Goal: Task Accomplishment & Management: Complete application form

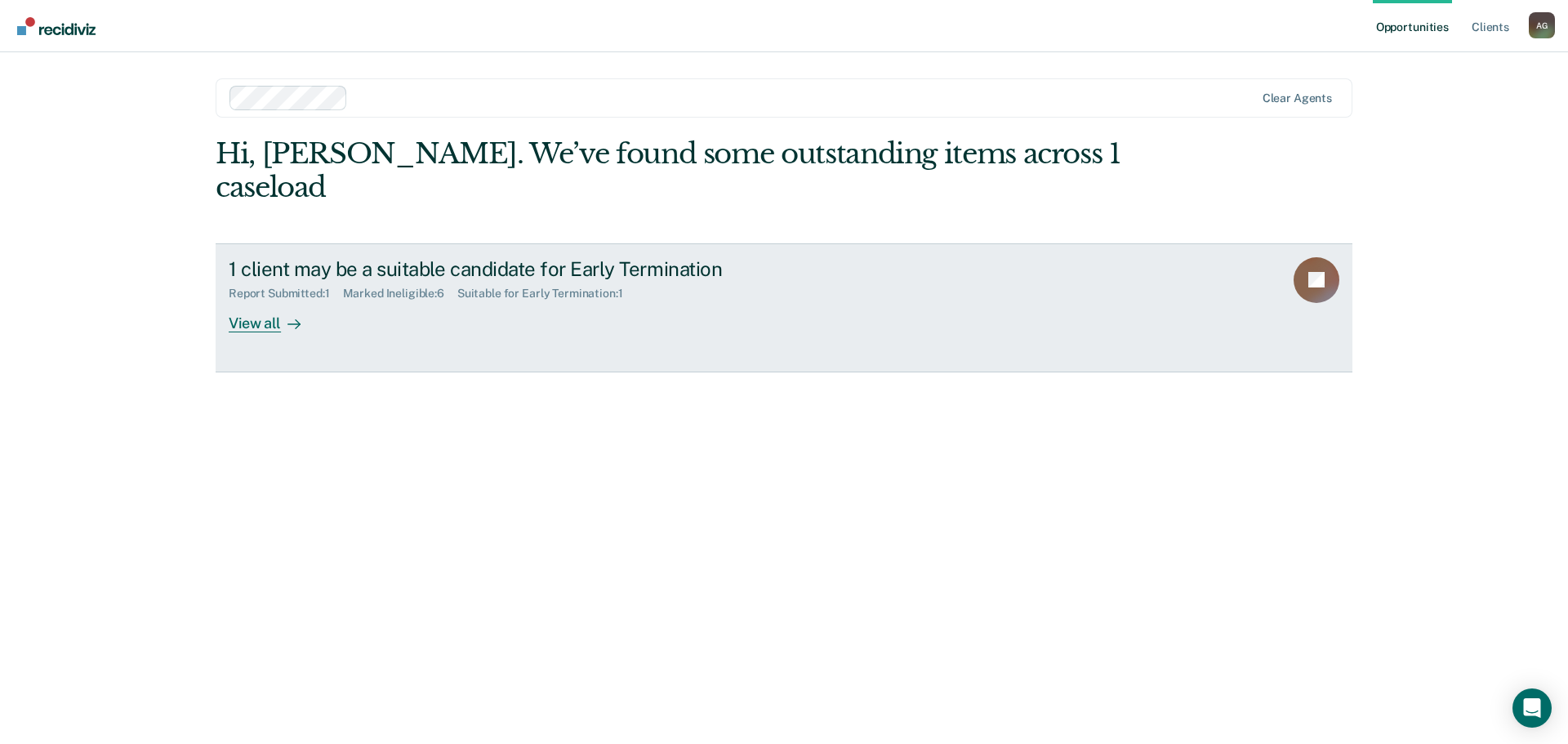
click at [281, 314] on div at bounding box center [290, 323] width 20 height 19
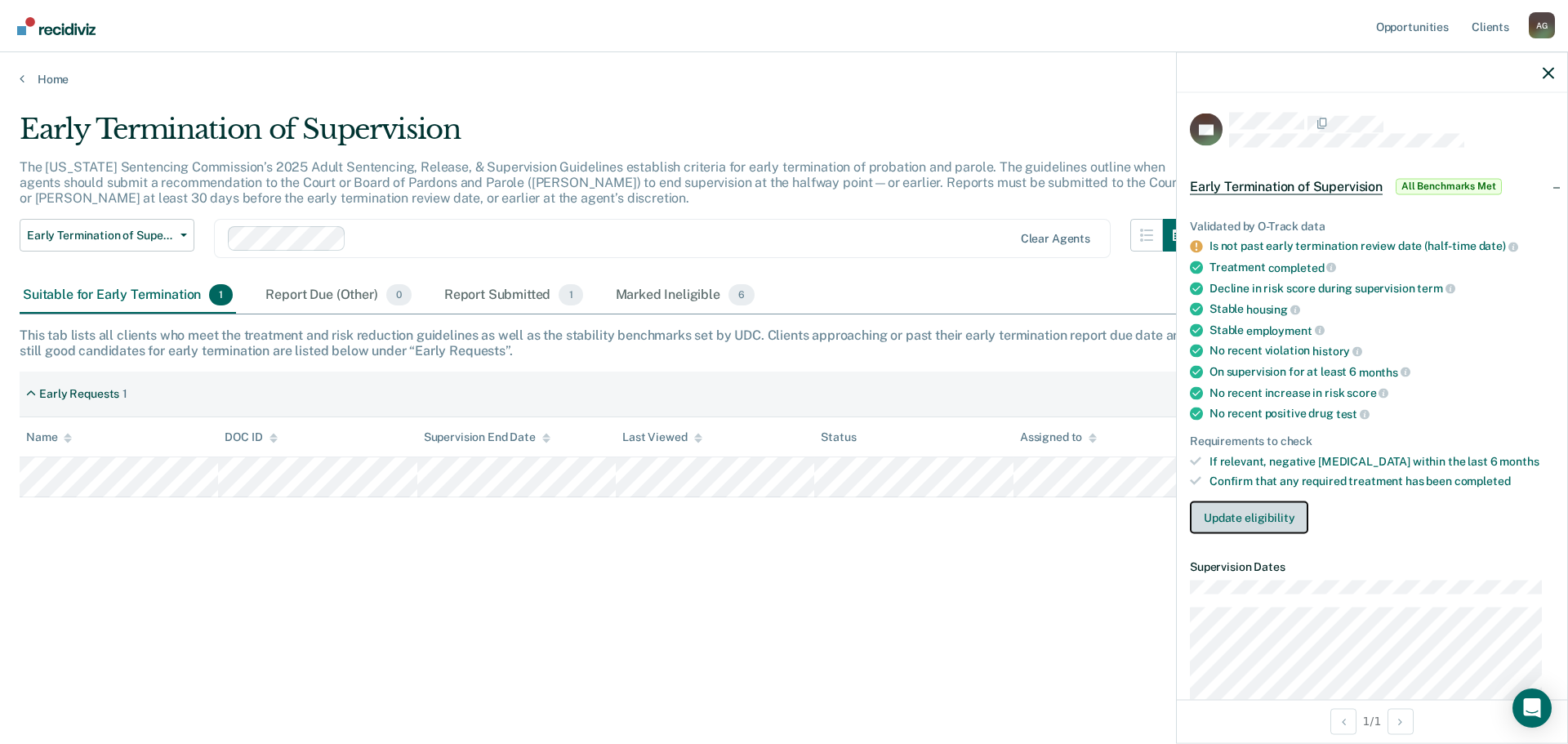
click at [1296, 521] on button "Update eligibility" at bounding box center [1249, 519] width 118 height 33
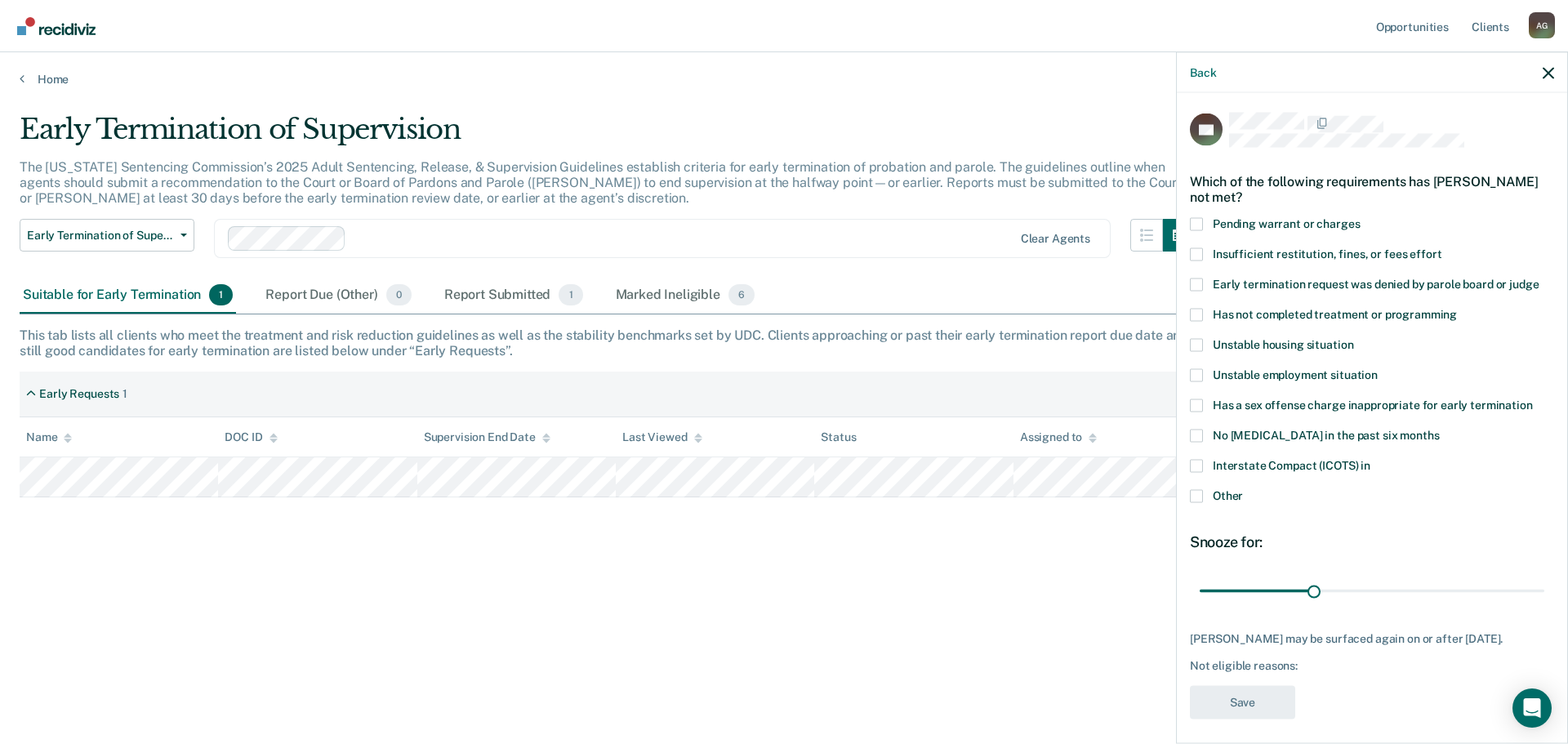
scroll to position [7, 0]
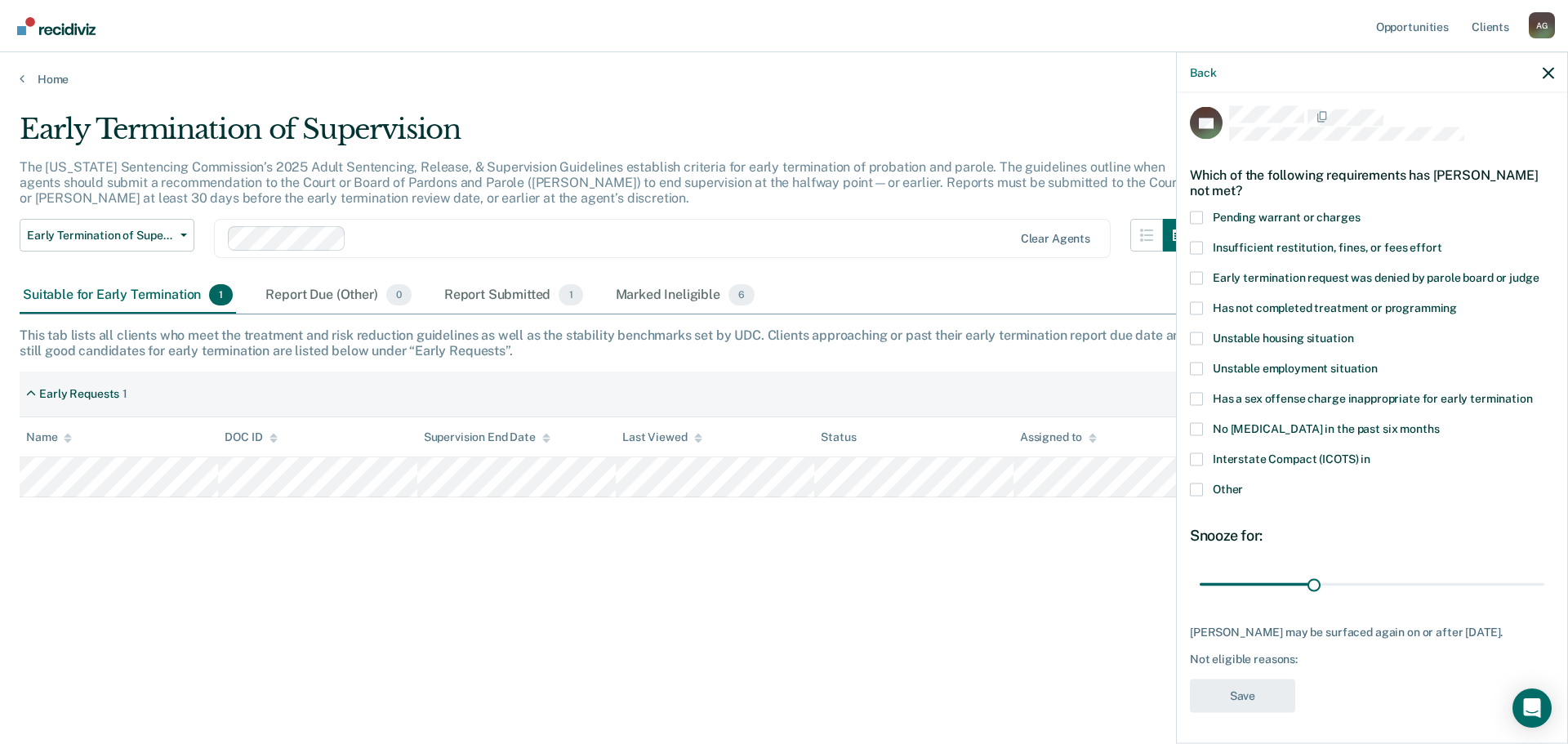
click at [1200, 492] on span at bounding box center [1197, 490] width 13 height 13
click at [1243, 483] on input "Other" at bounding box center [1243, 483] width 0 height 0
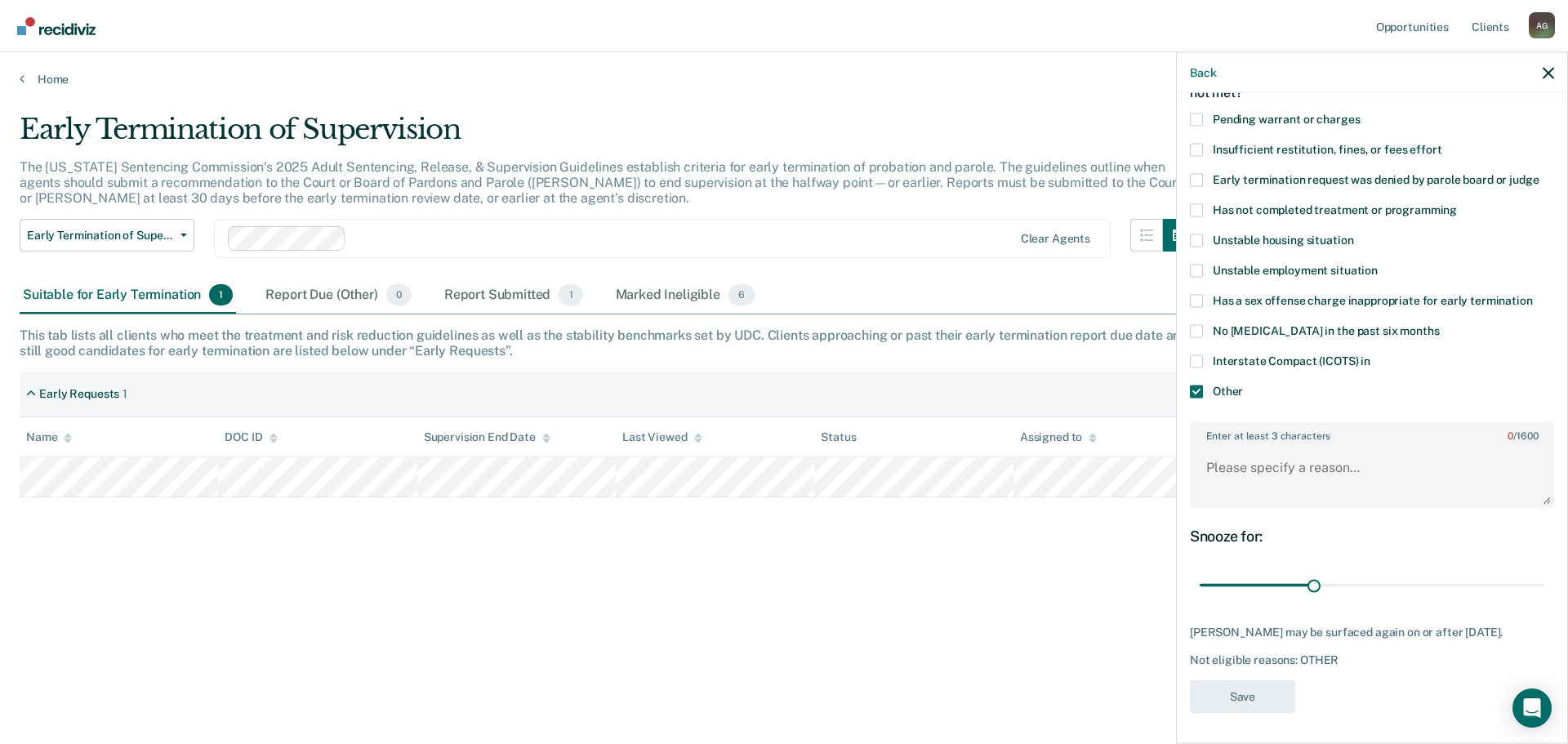
scroll to position [106, 0]
click at [1310, 476] on textarea "Enter at least 3 characters 0 / 1600" at bounding box center [1372, 474] width 361 height 60
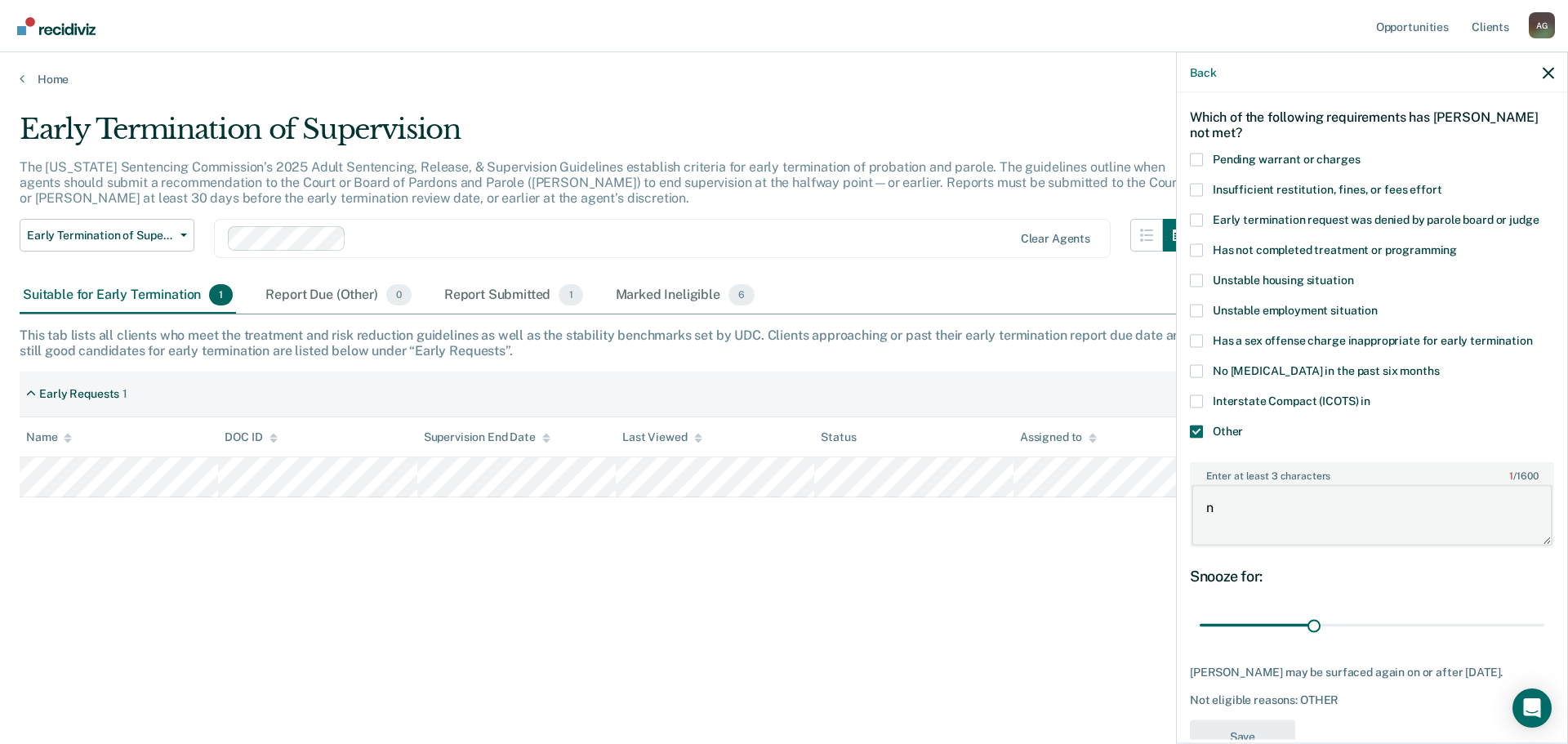
scroll to position [0, 0]
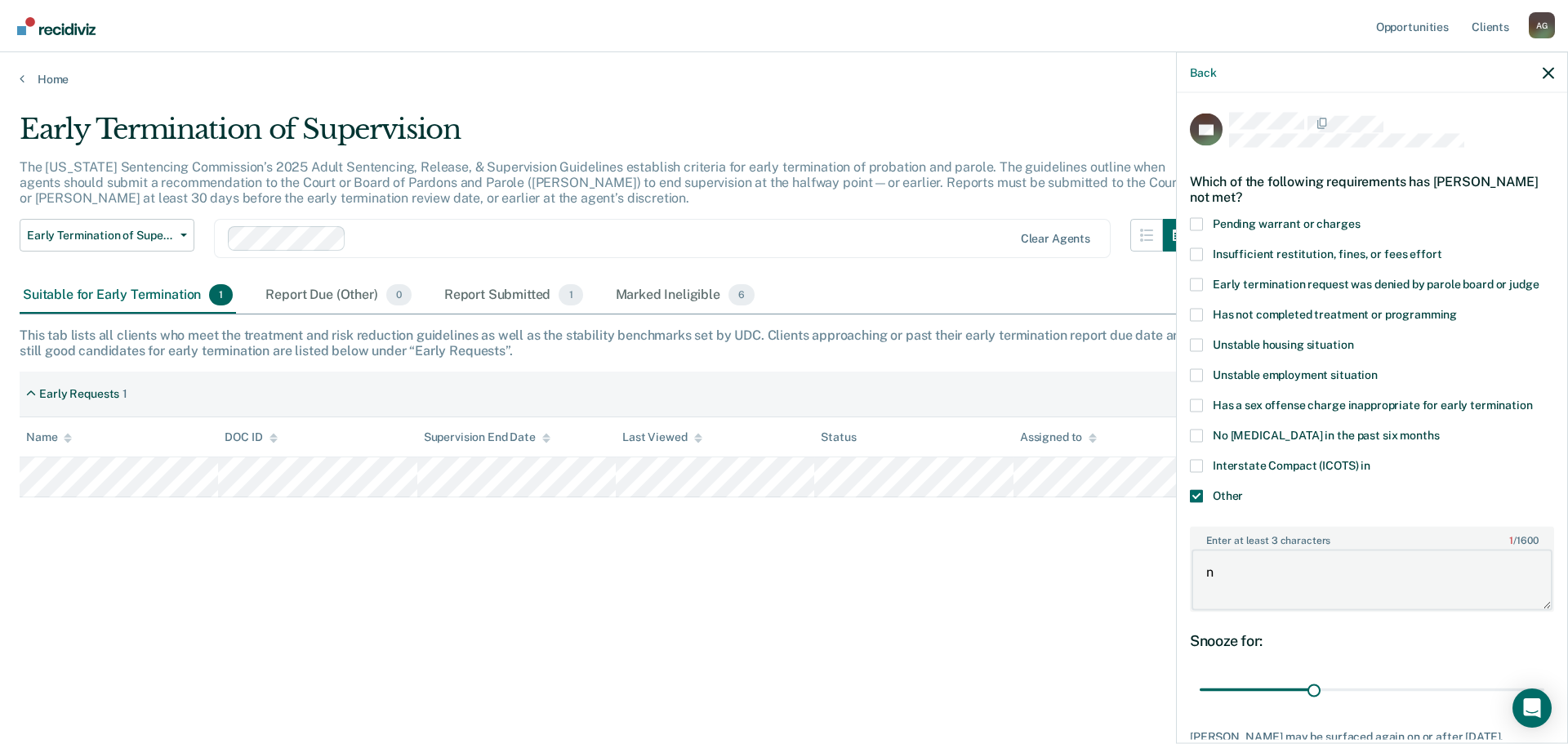
type textarea "n"
click at [1188, 495] on div "PU Which of the following requirements has [PERSON_NAME] not met? Pending warra…" at bounding box center [1372, 417] width 390 height 647
click at [1196, 499] on span at bounding box center [1197, 496] width 13 height 13
click at [1243, 490] on input "Other" at bounding box center [1243, 490] width 0 height 0
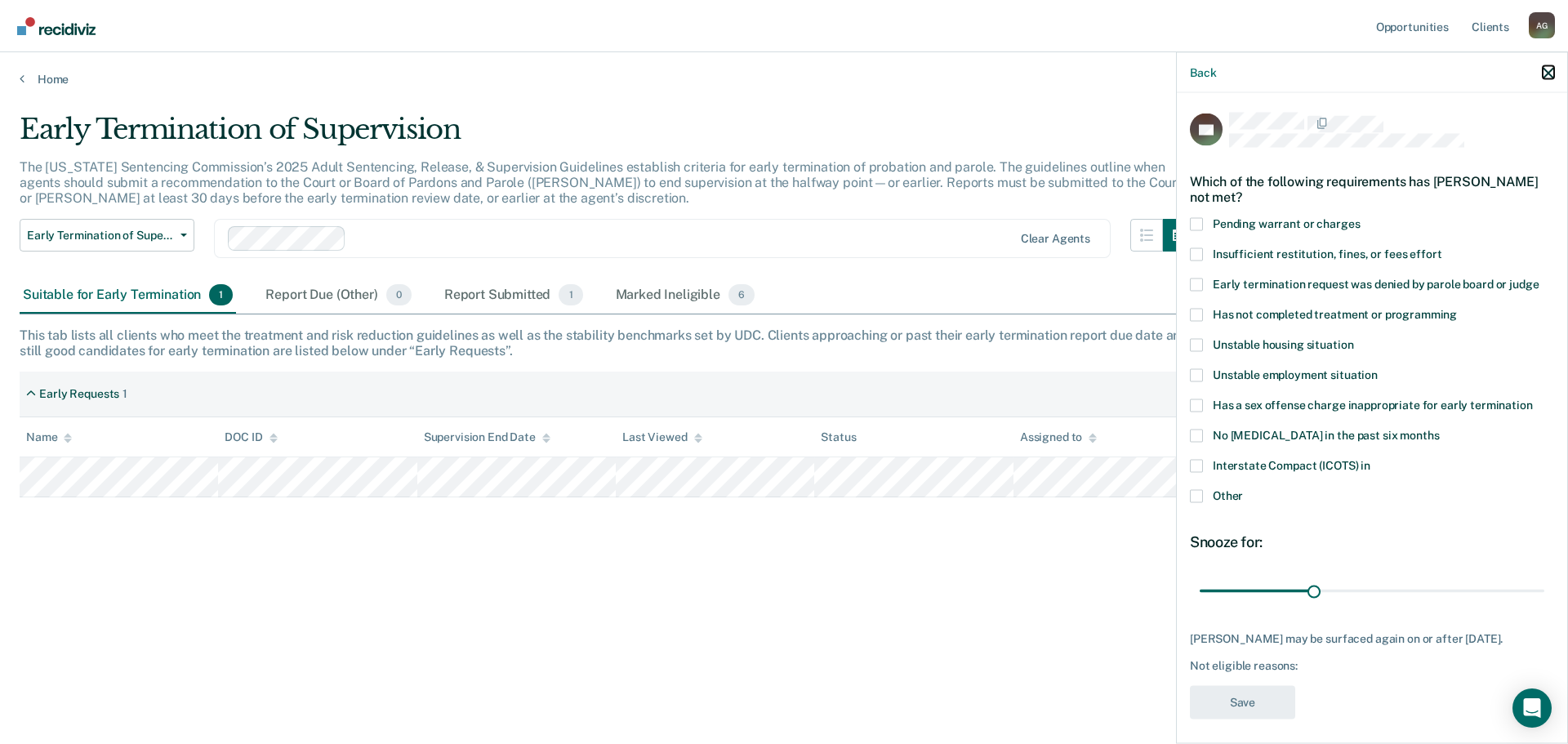
click at [1547, 73] on icon "button" at bounding box center [1548, 73] width 12 height 12
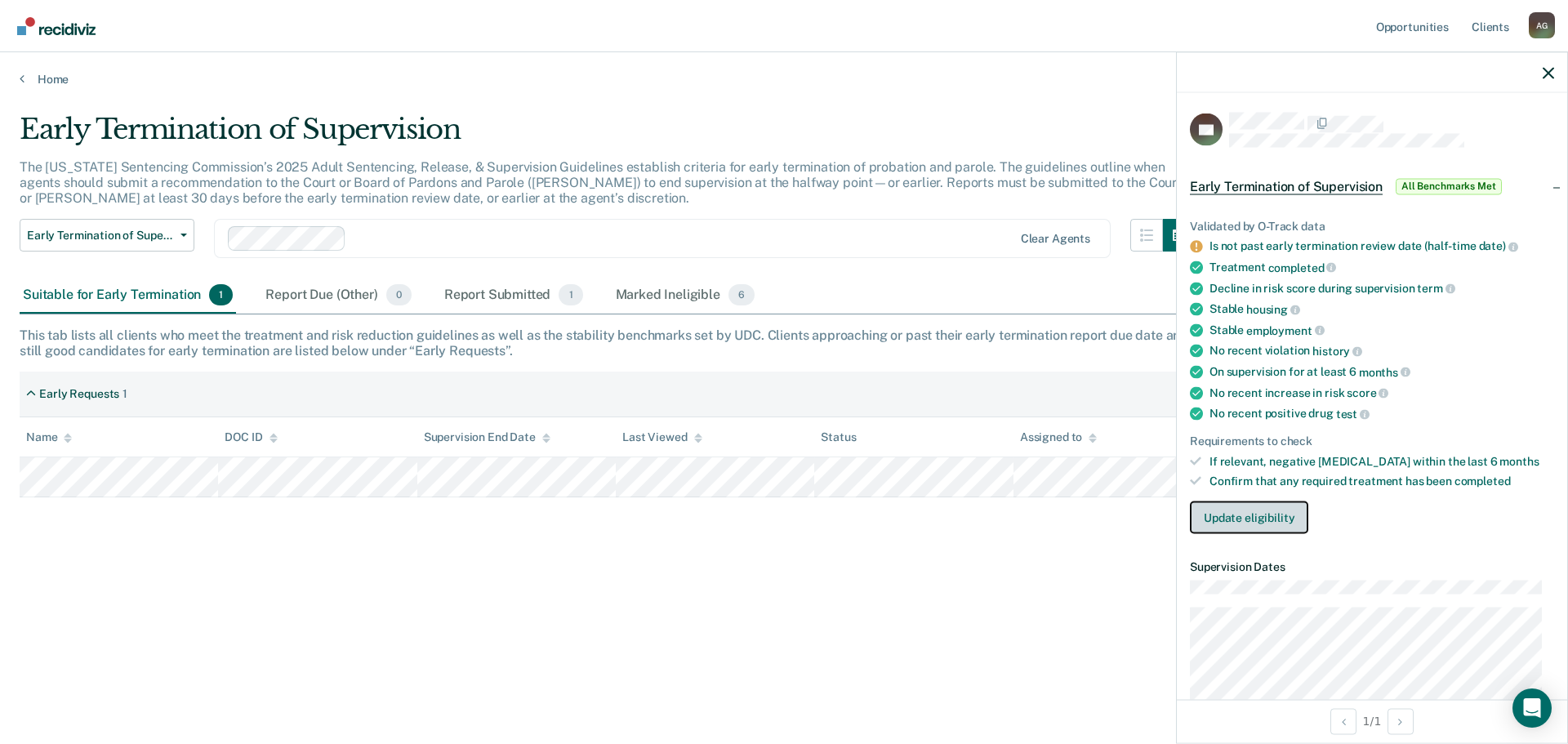
click at [1232, 507] on button "Update eligibility" at bounding box center [1249, 519] width 118 height 33
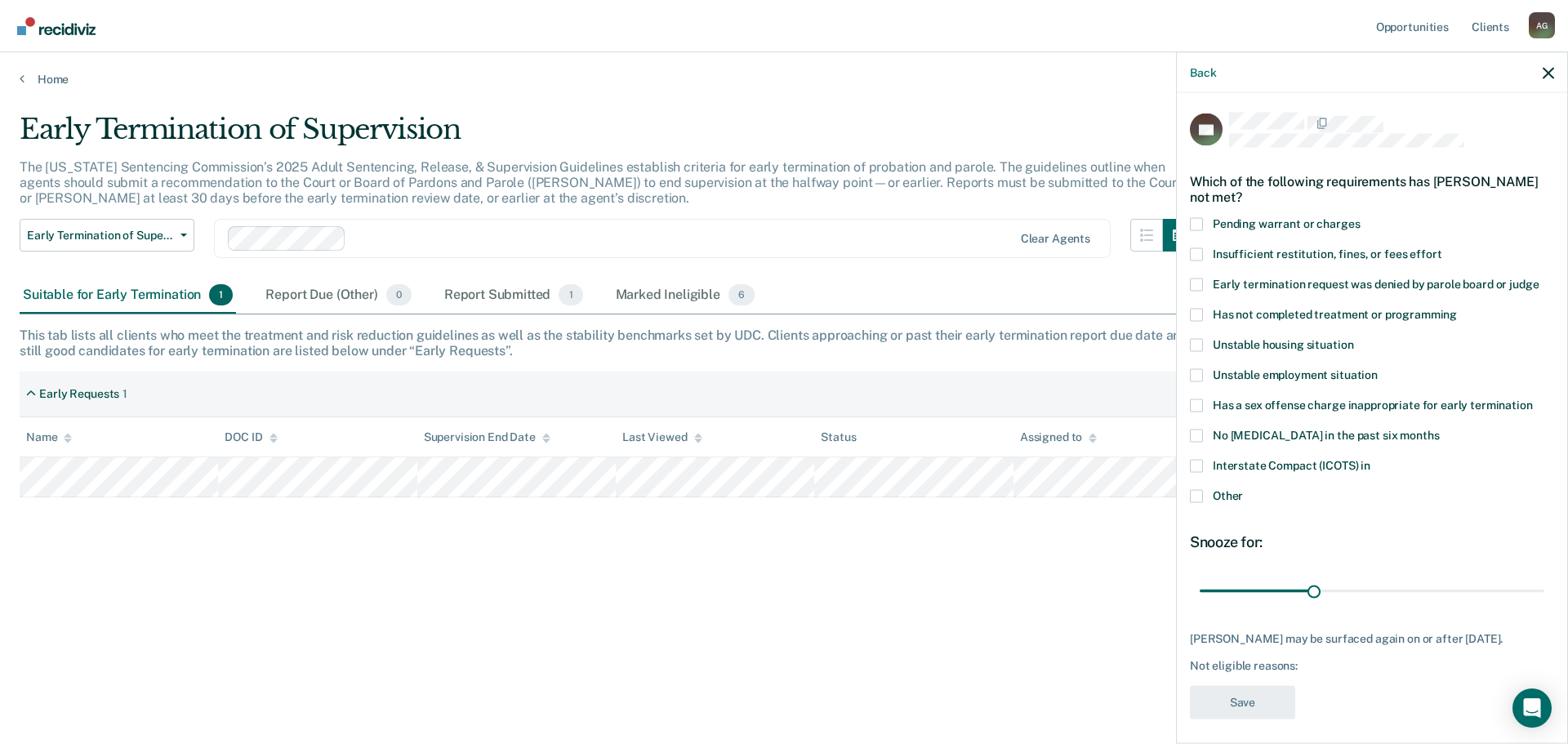
drag, startPoint x: 1202, startPoint y: 500, endPoint x: 1219, endPoint y: 501, distance: 17.0
click at [1202, 500] on span at bounding box center [1197, 496] width 13 height 13
click at [1243, 490] on input "Other" at bounding box center [1243, 490] width 0 height 0
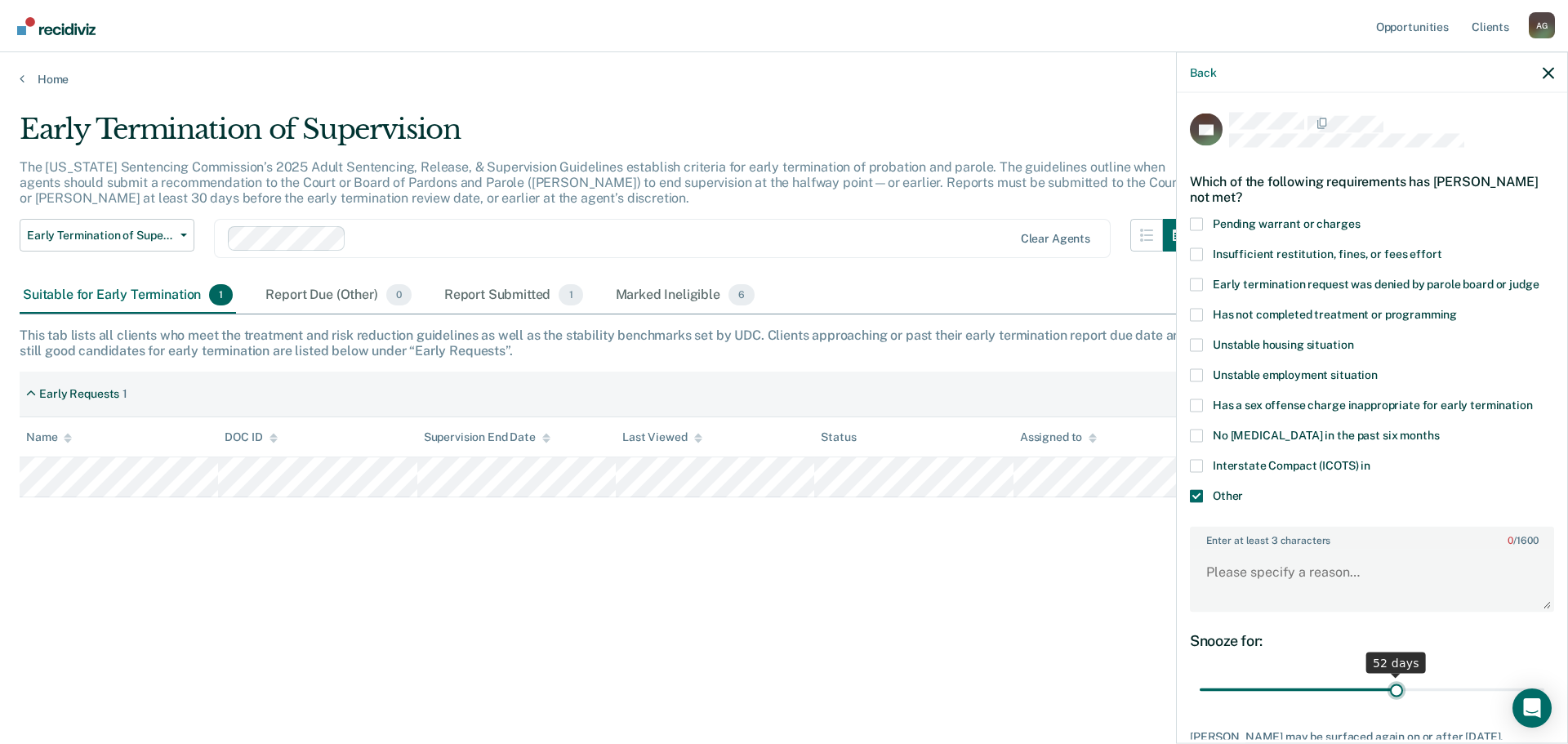
type input "52"
click at [1387, 681] on input "range" at bounding box center [1372, 690] width 345 height 29
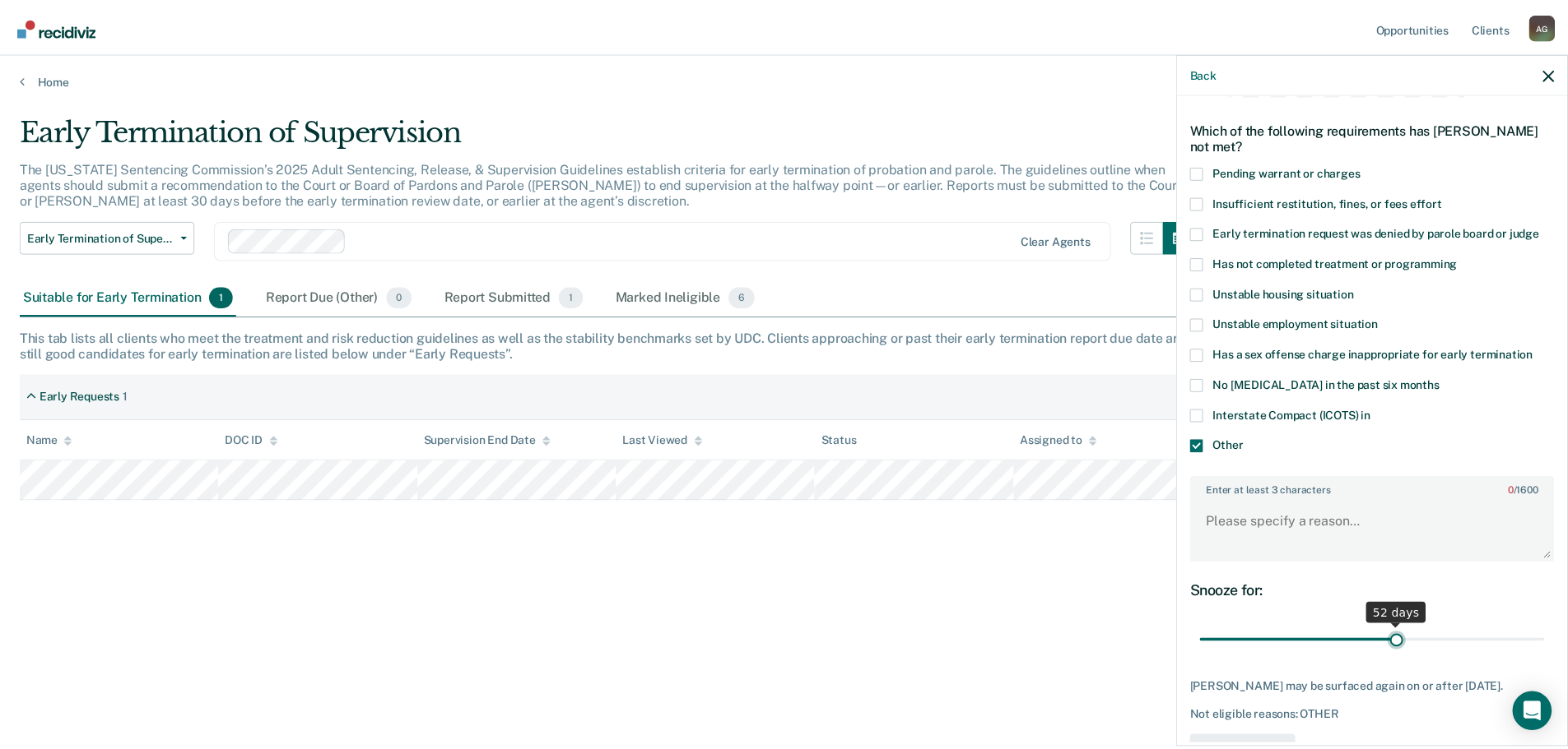
scroll to position [82, 0]
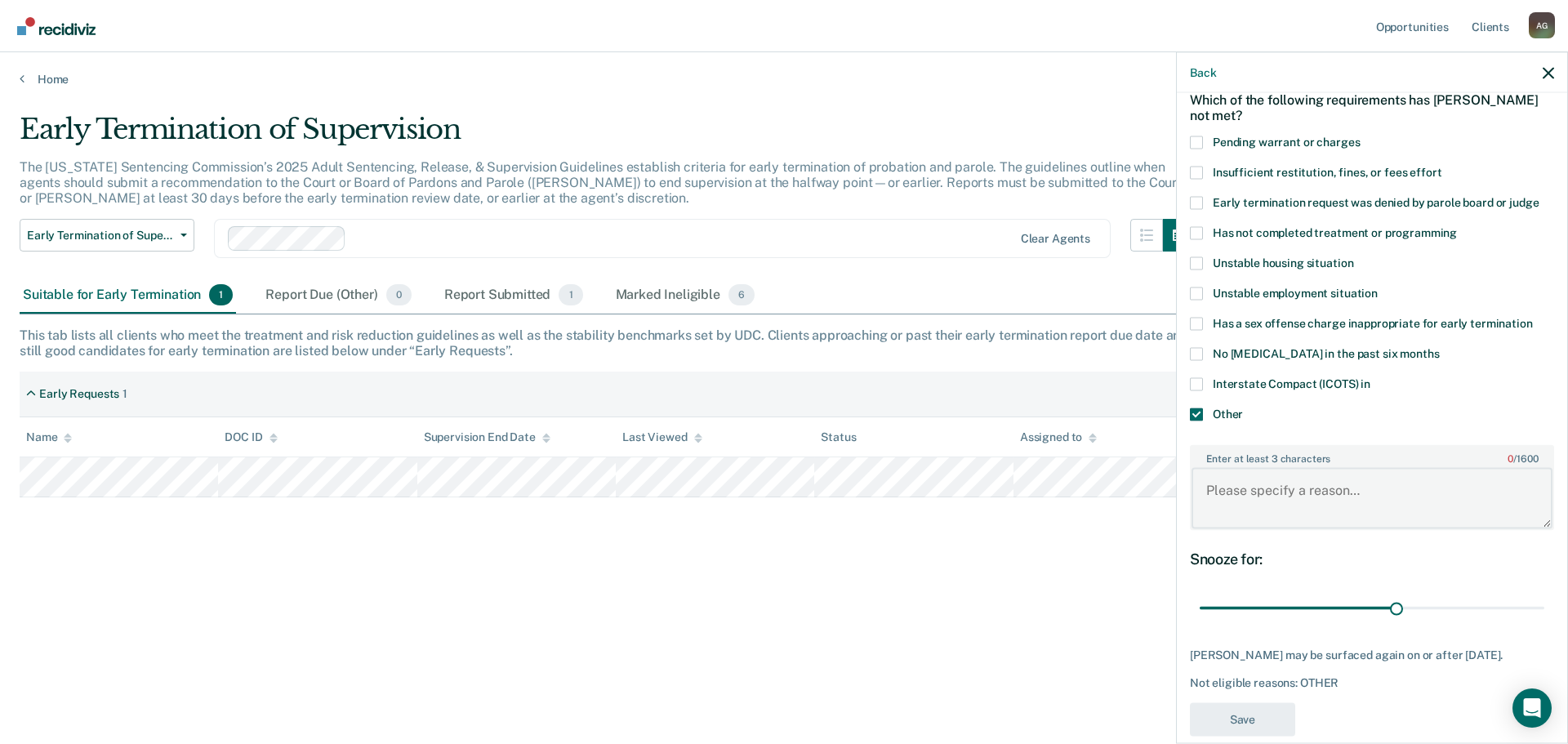
click at [1269, 488] on textarea "Enter at least 3 characters 0 / 1600" at bounding box center [1372, 498] width 361 height 60
type textarea "has not reached his halfway mark"
click at [1263, 707] on button "Save" at bounding box center [1243, 719] width 106 height 34
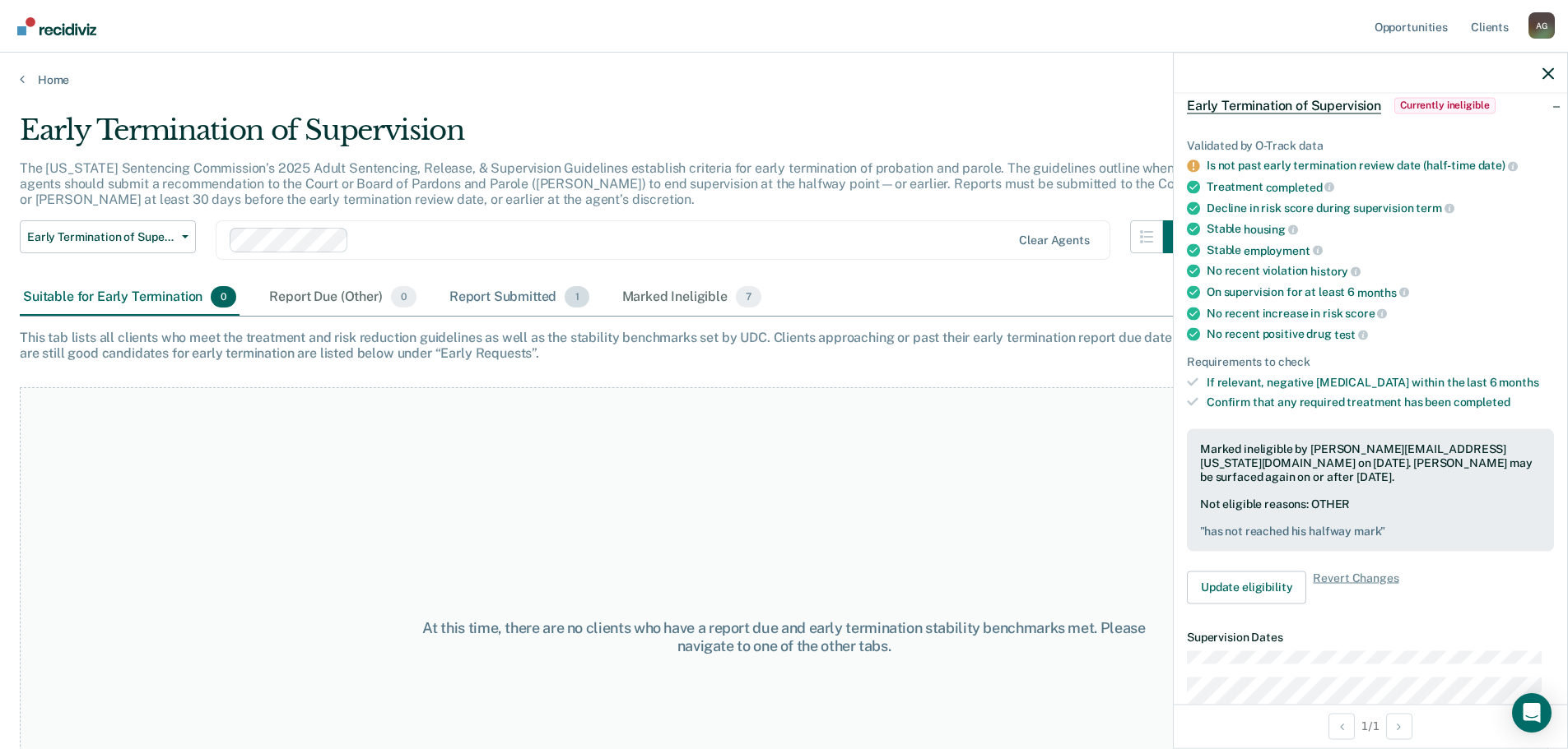
click at [517, 291] on div "Report Submitted 1" at bounding box center [519, 298] width 146 height 37
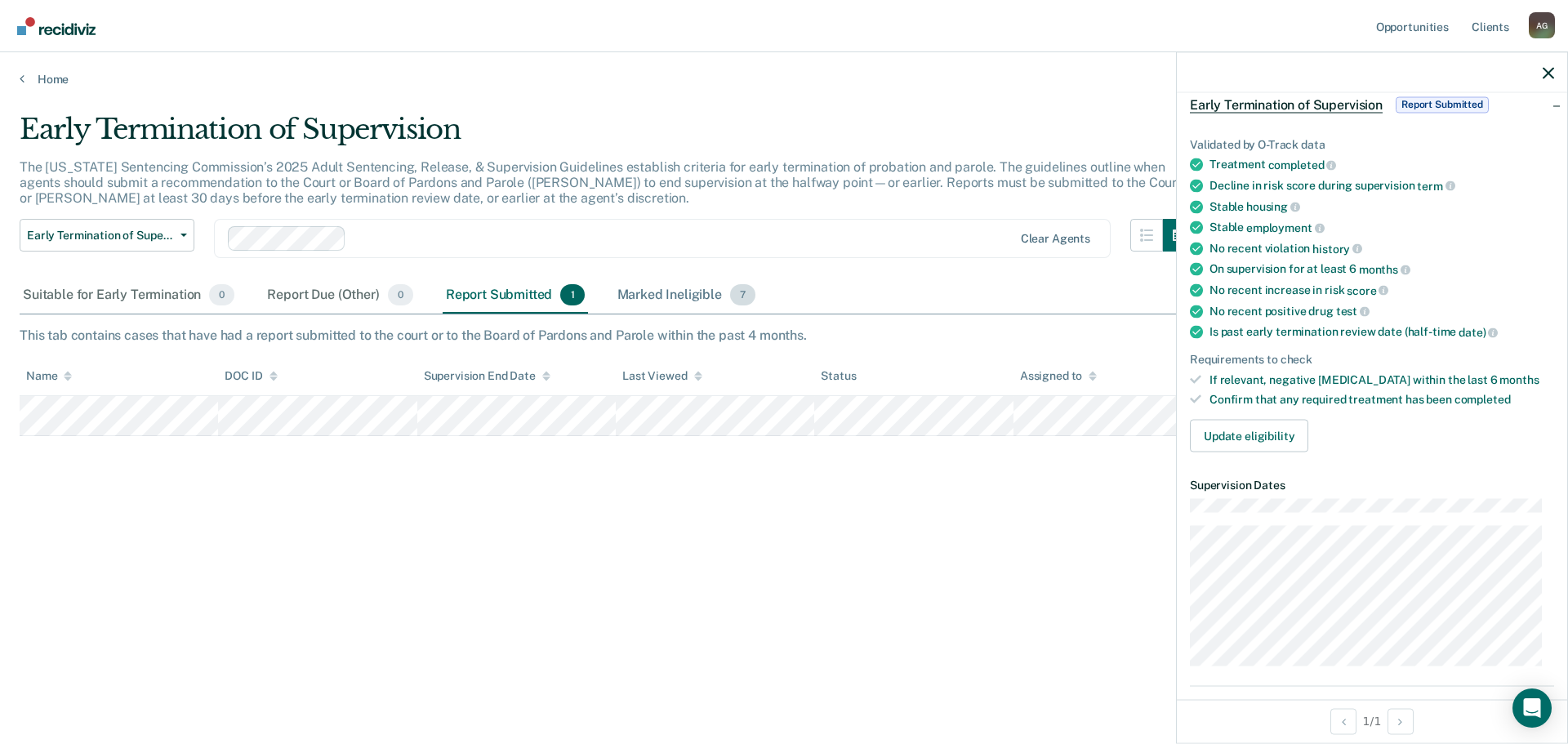
click at [690, 299] on div "Marked Ineligible 7" at bounding box center [687, 296] width 145 height 36
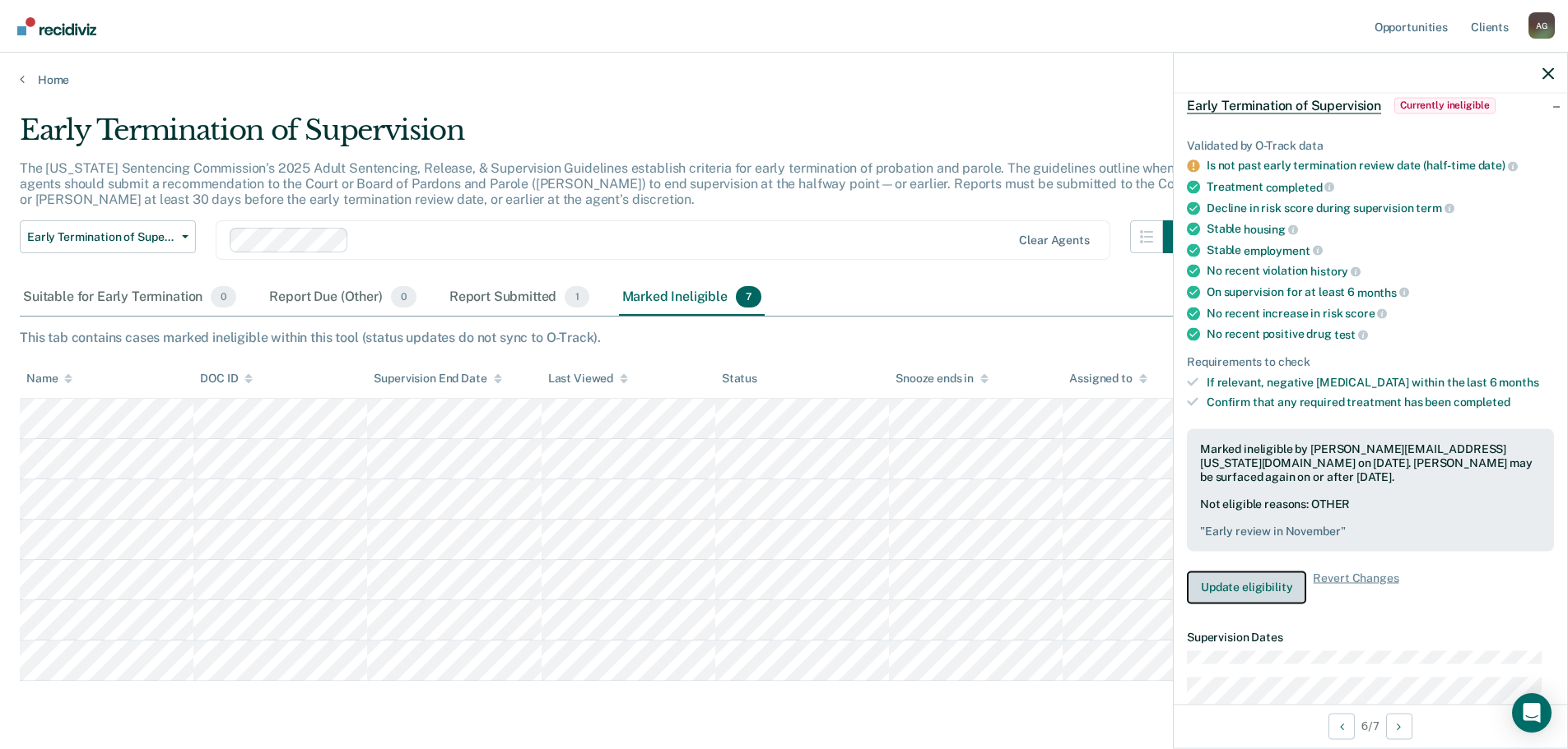
click at [1266, 585] on button "Update eligibility" at bounding box center [1246, 588] width 119 height 33
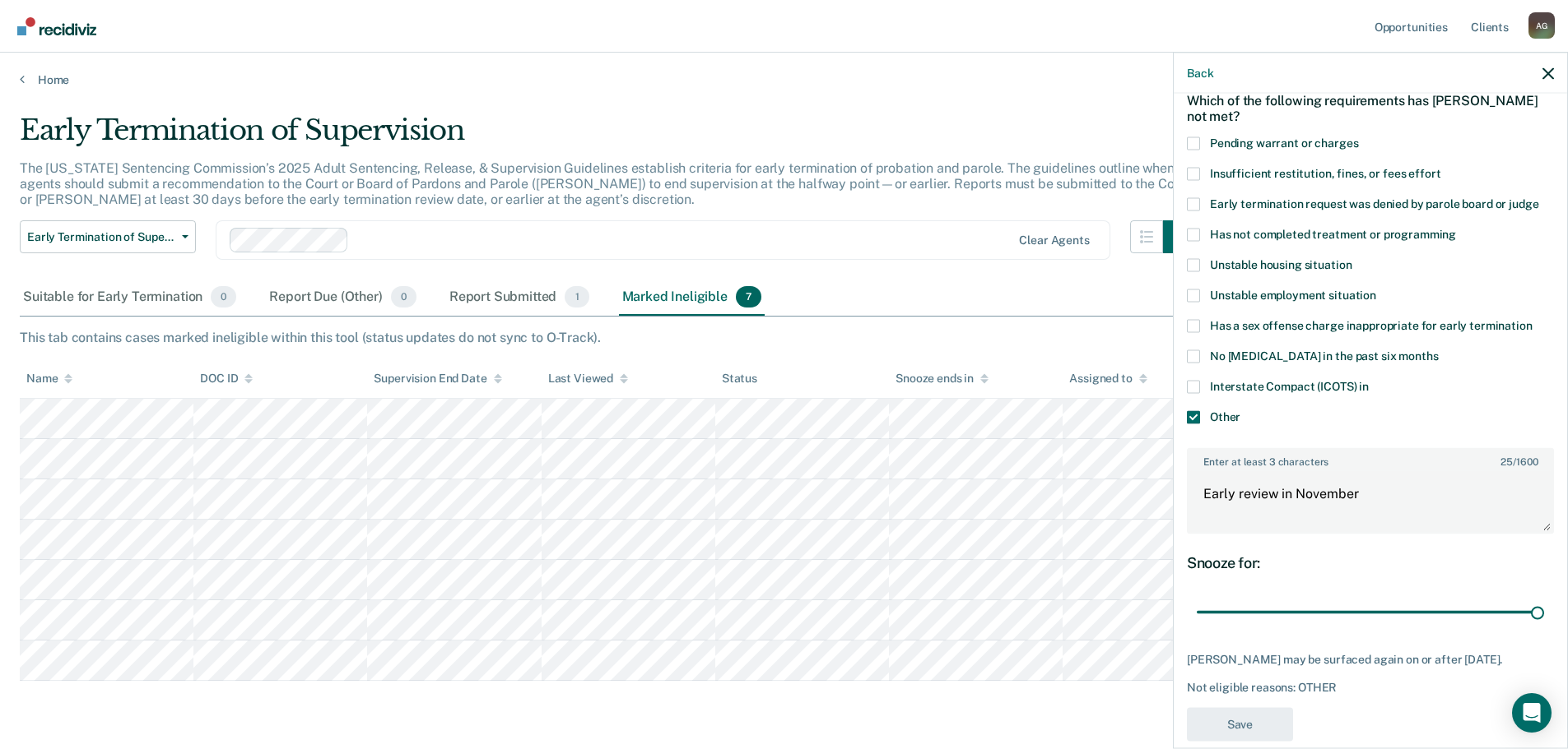
click at [1244, 146] on span "Pending warrant or charges" at bounding box center [1284, 142] width 148 height 13
click at [1358, 136] on input "Pending warrant or charges" at bounding box center [1358, 136] width 0 height 0
click at [1198, 416] on span at bounding box center [1194, 417] width 13 height 13
click at [1240, 411] on input "Other" at bounding box center [1240, 411] width 0 height 0
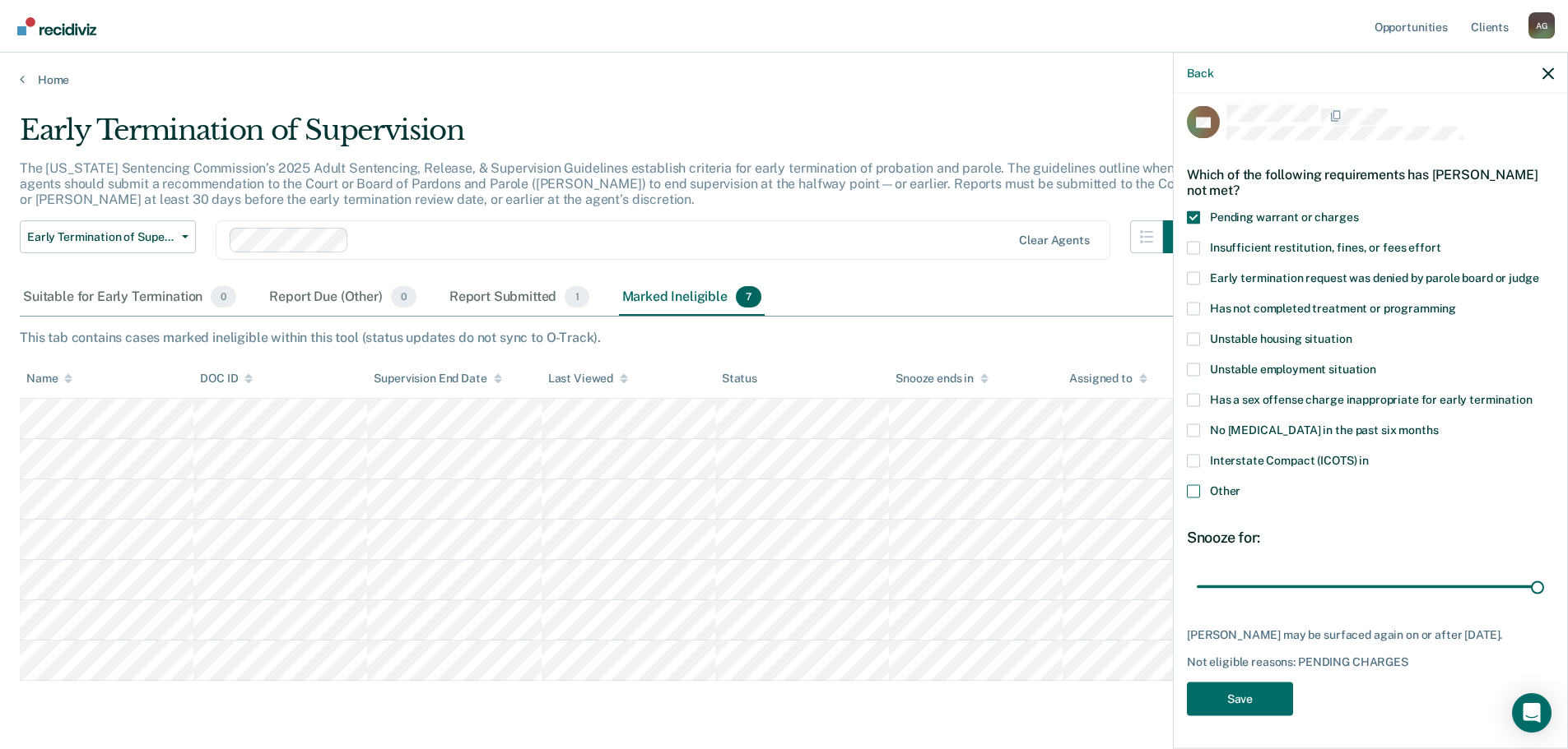
scroll to position [21, 0]
click at [1272, 692] on button "Save" at bounding box center [1240, 698] width 106 height 34
